Goal: Find specific page/section: Find specific page/section

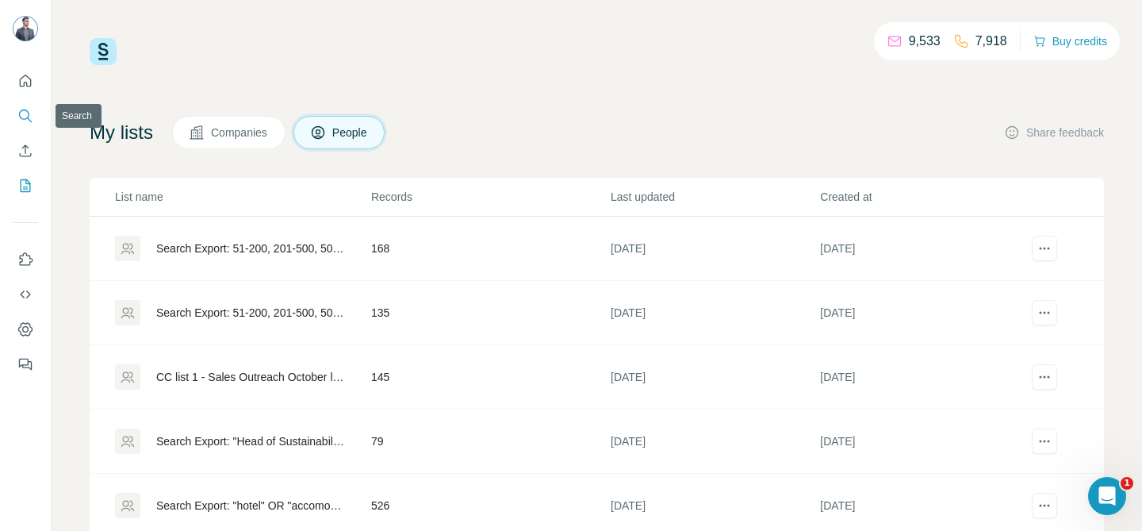
click at [32, 116] on icon "Search" at bounding box center [25, 116] width 16 height 16
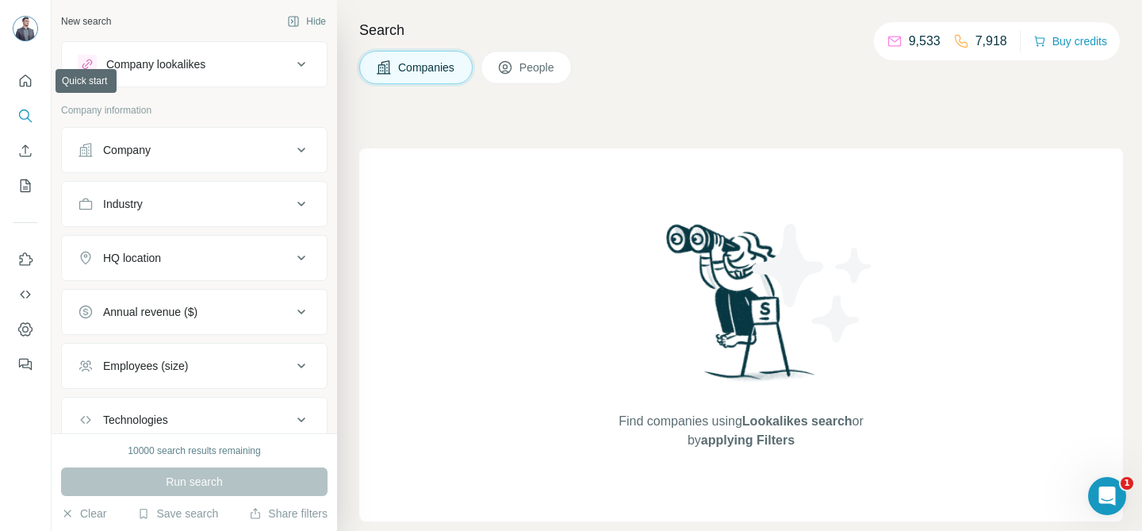
click at [7, 78] on div at bounding box center [25, 217] width 51 height 321
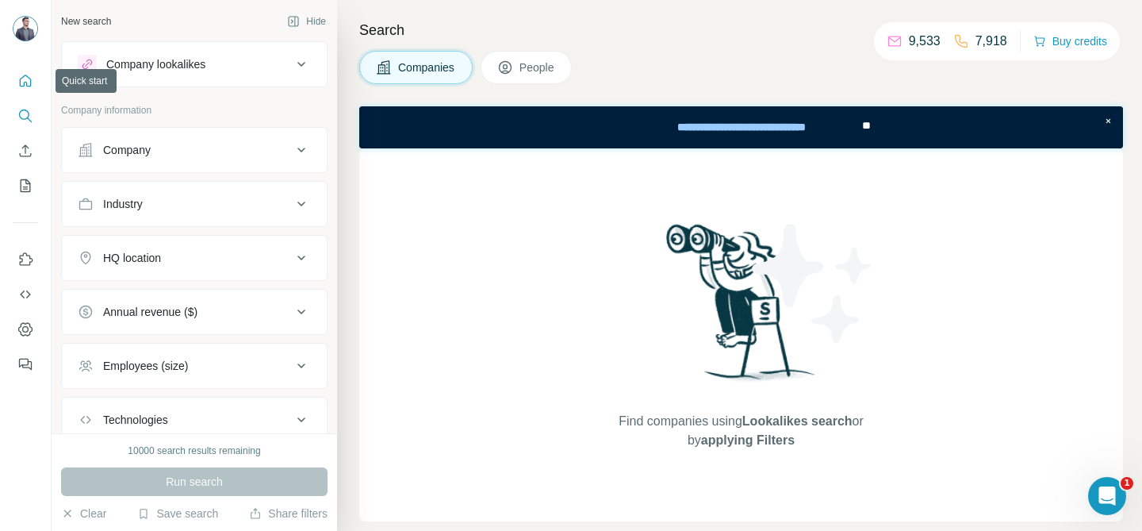
click at [26, 77] on icon "Quick start" at bounding box center [25, 81] width 16 height 16
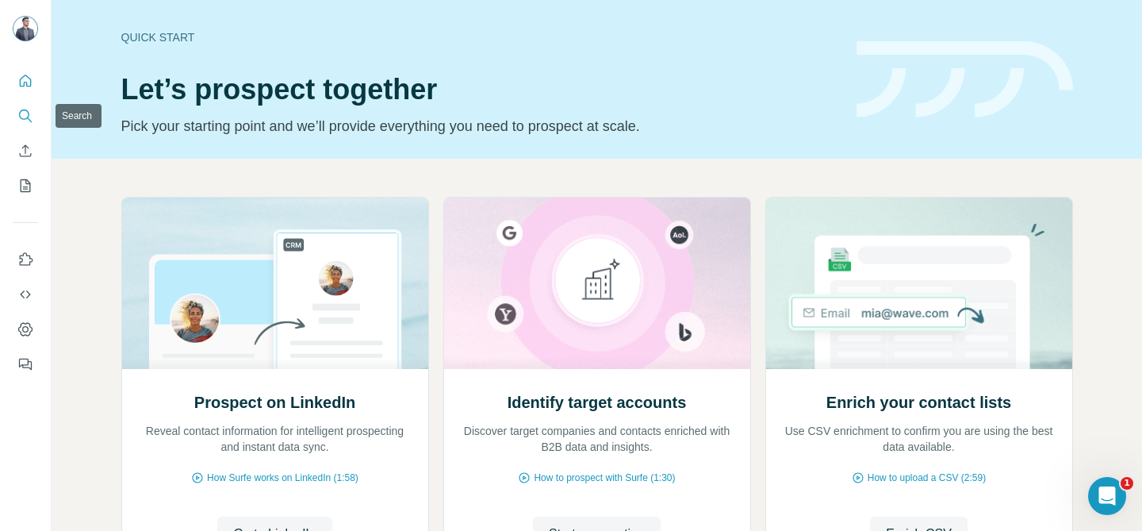
click at [26, 116] on icon "Search" at bounding box center [25, 116] width 16 height 16
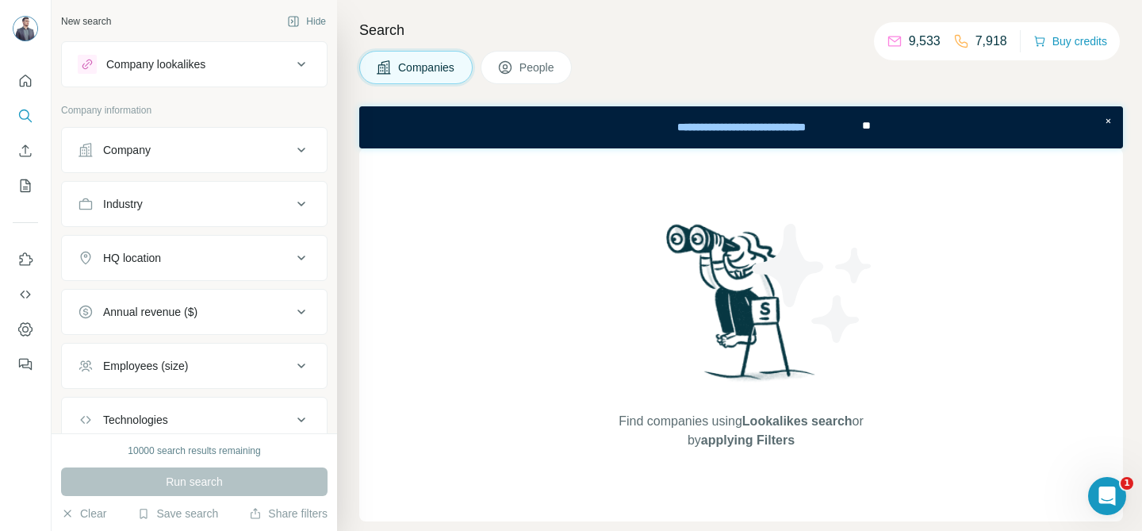
click at [510, 74] on icon at bounding box center [505, 67] width 16 height 16
